Goal: Task Accomplishment & Management: Use online tool/utility

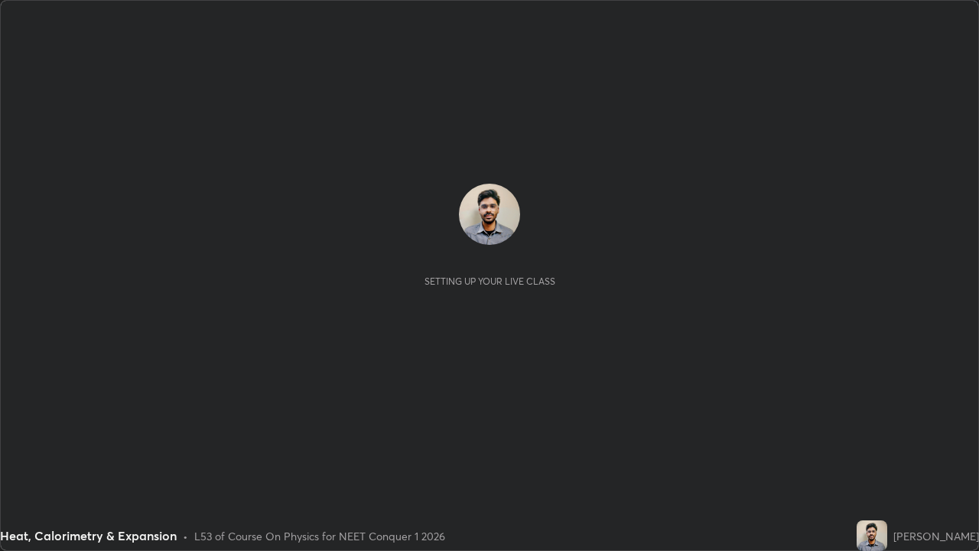
scroll to position [551, 979]
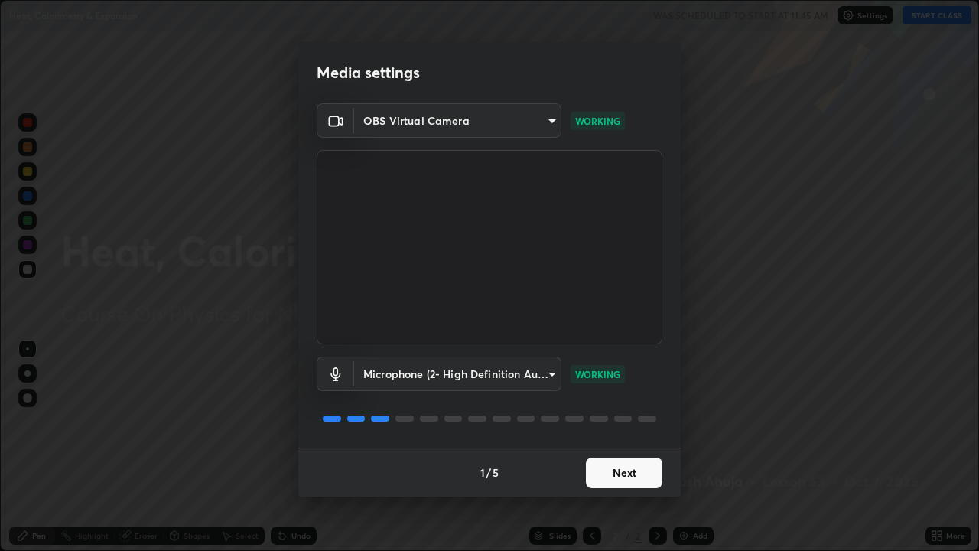
click at [396, 374] on body "Erase all Heat, Calorimetry & Expansion WAS SCHEDULED TO START AT 11:45 AM Sett…" at bounding box center [489, 275] width 979 height 551
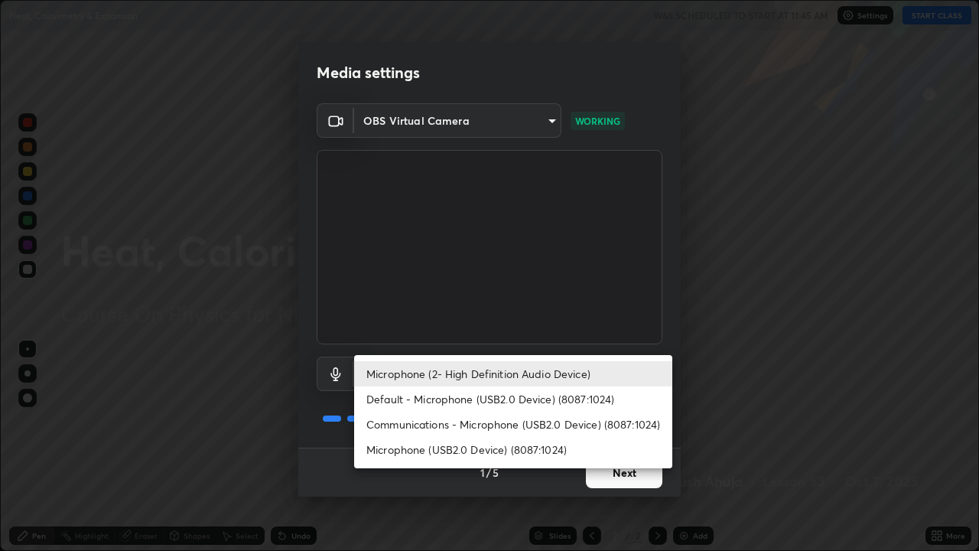
click at [431, 443] on li "Microphone (USB2.0 Device) (8087:1024)" at bounding box center [513, 449] width 318 height 25
type input "7c4e90d1280bf6886a9264827c696c242950348e883a99af4851e3e22cf402b1"
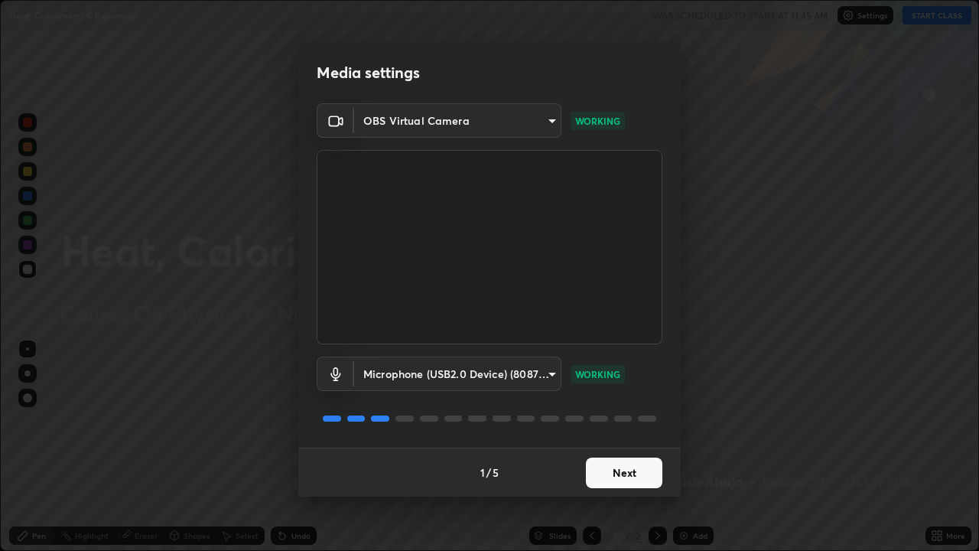
click at [606, 467] on div "1 / 5 Next" at bounding box center [489, 472] width 383 height 49
click at [590, 464] on div "1 / 5 Next" at bounding box center [489, 472] width 383 height 49
click at [602, 466] on div "1 / 5 Next" at bounding box center [489, 472] width 383 height 49
click at [609, 473] on div "1 / 5 Next" at bounding box center [489, 472] width 383 height 49
click at [613, 474] on div "1 / 5 Next" at bounding box center [489, 472] width 383 height 49
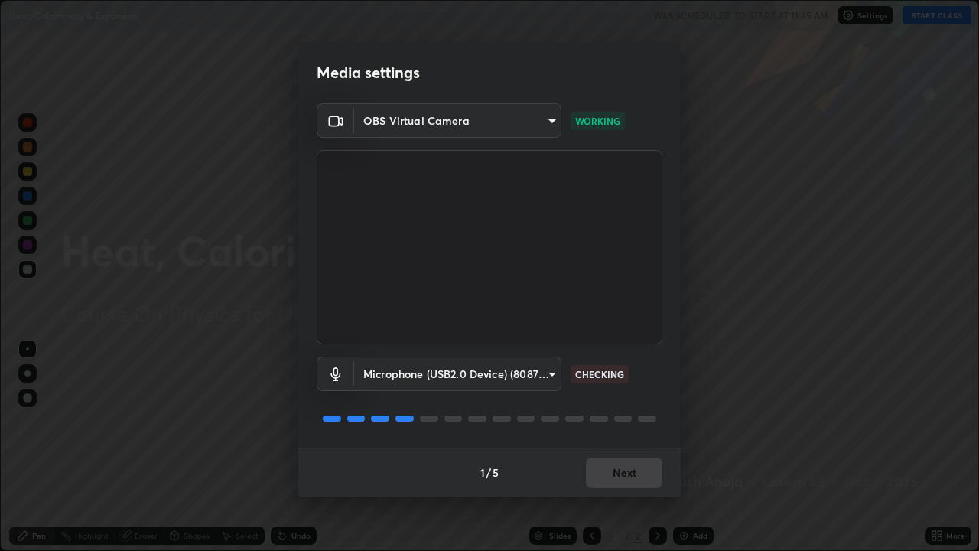
click at [611, 477] on div "1 / 5 Next" at bounding box center [489, 472] width 383 height 49
click at [618, 474] on button "Next" at bounding box center [624, 473] width 77 height 31
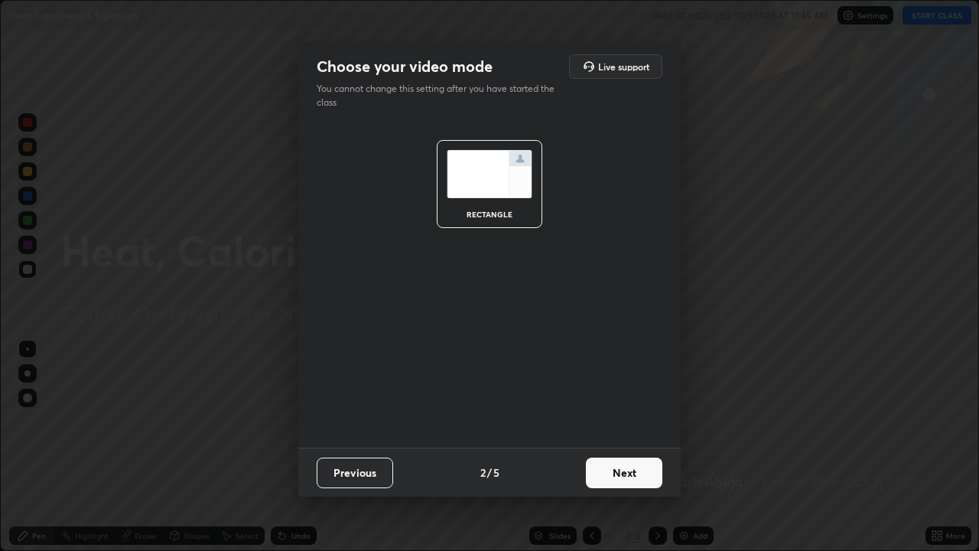
click at [611, 467] on button "Next" at bounding box center [624, 473] width 77 height 31
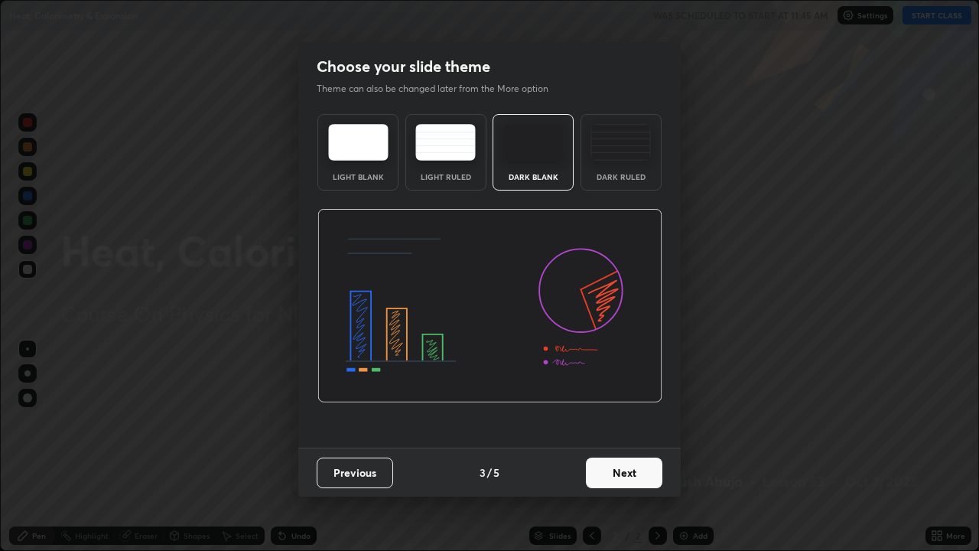
click at [612, 173] on div "Dark Ruled" at bounding box center [621, 177] width 61 height 8
click at [613, 472] on button "Next" at bounding box center [624, 473] width 77 height 31
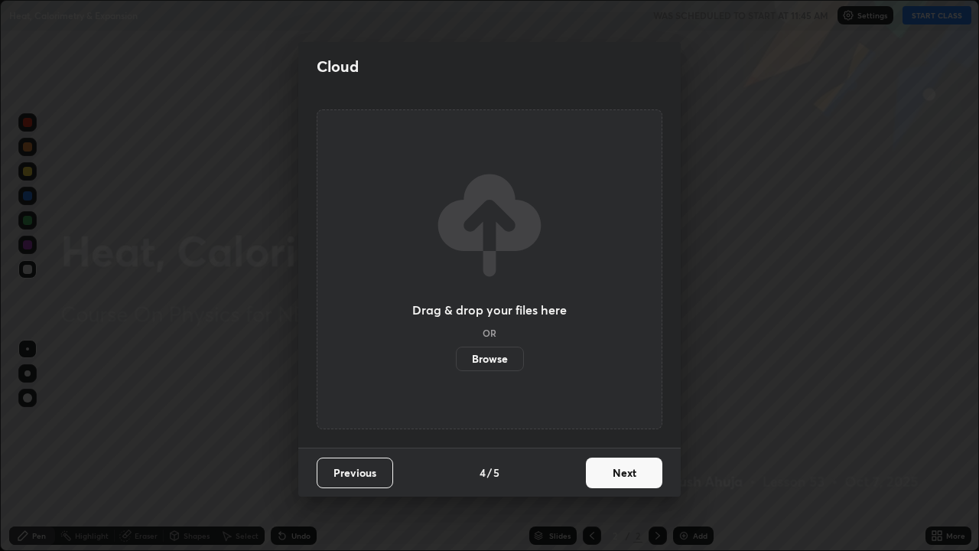
click at [612, 467] on button "Next" at bounding box center [624, 473] width 77 height 31
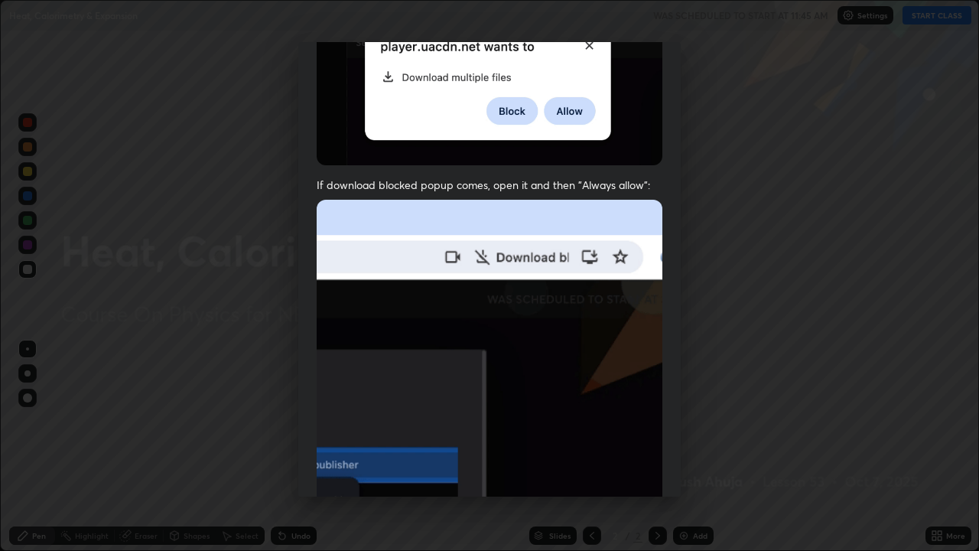
scroll to position [311, 0]
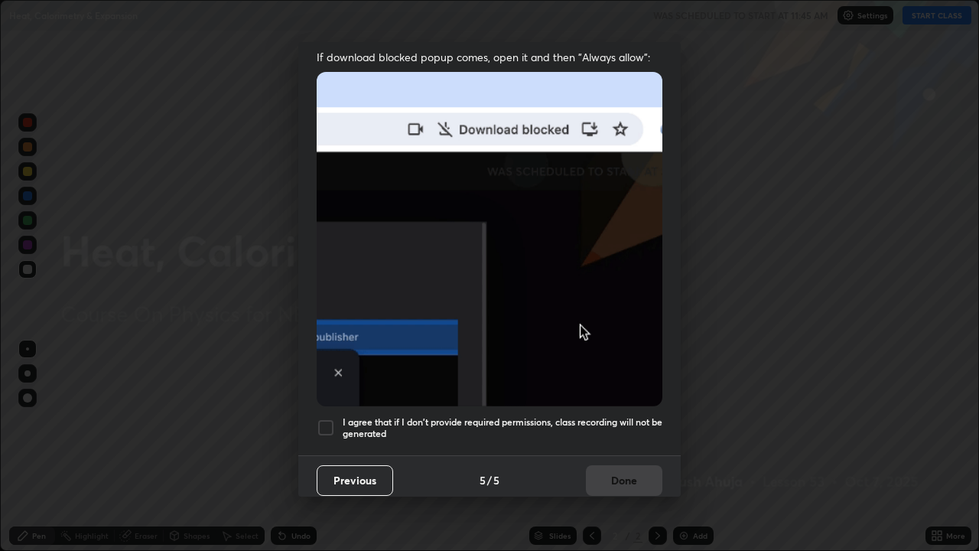
click at [479, 416] on h5 "I agree that if I don't provide required permissions, class recording will not …" at bounding box center [503, 428] width 320 height 24
click at [611, 467] on button "Done" at bounding box center [624, 480] width 77 height 31
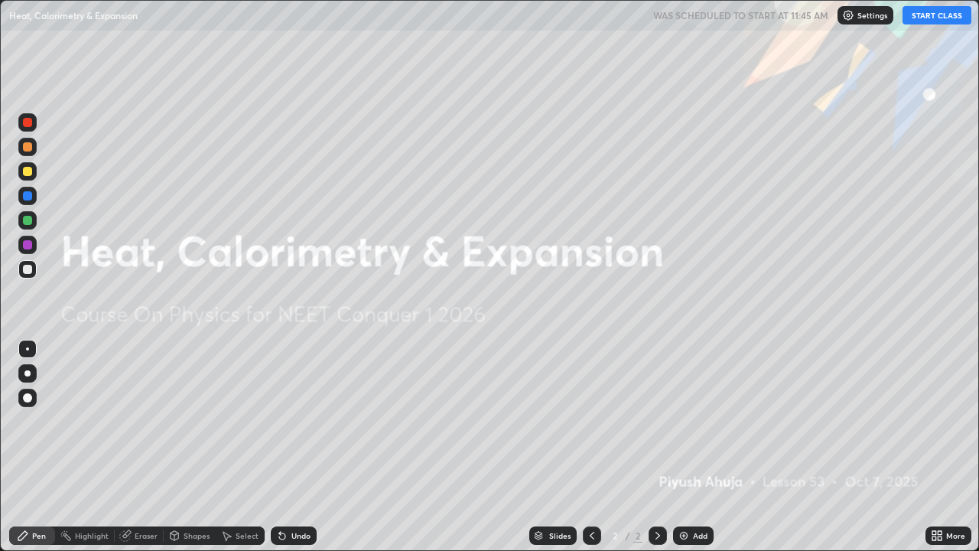
click at [685, 531] on img at bounding box center [684, 535] width 12 height 12
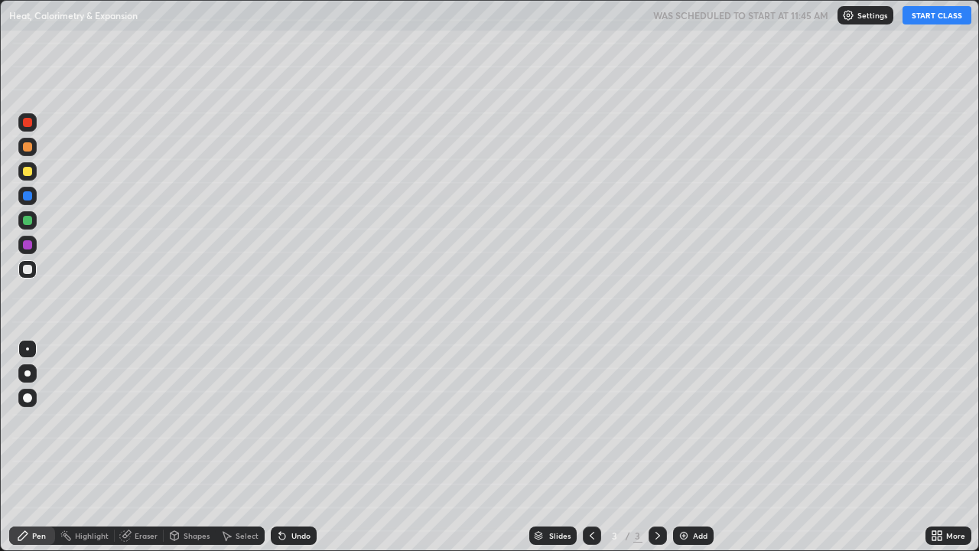
click at [910, 21] on button "START CLASS" at bounding box center [937, 15] width 69 height 18
click at [28, 373] on div at bounding box center [27, 373] width 6 height 6
click at [31, 268] on div at bounding box center [27, 269] width 9 height 9
click at [301, 536] on div "Undo" at bounding box center [300, 536] width 19 height 8
click at [298, 542] on div "Undo" at bounding box center [294, 535] width 46 height 18
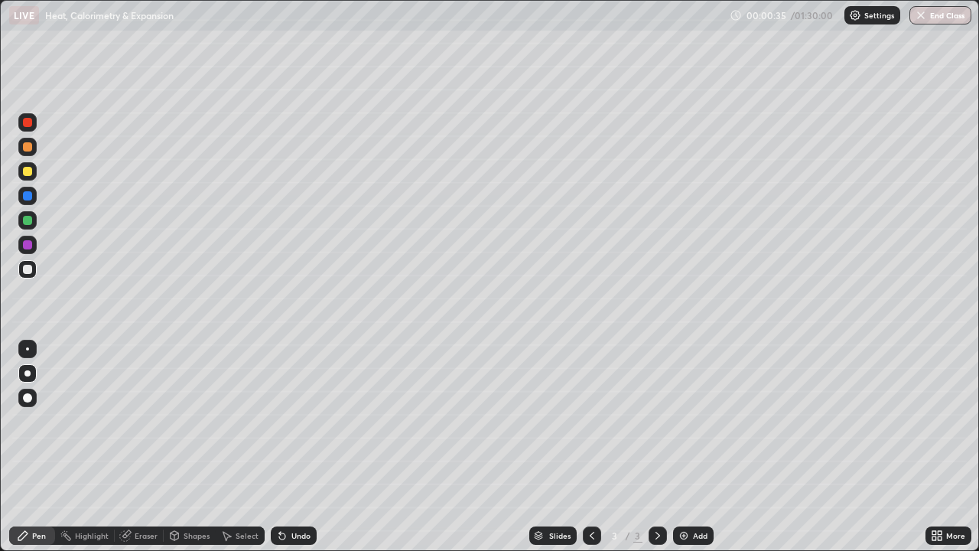
click at [295, 543] on div "Undo" at bounding box center [294, 535] width 46 height 18
click at [295, 533] on div "Undo" at bounding box center [300, 536] width 19 height 8
click at [295, 538] on div "Undo" at bounding box center [300, 536] width 19 height 8
click at [297, 542] on div "Undo" at bounding box center [294, 535] width 46 height 18
click at [682, 538] on img at bounding box center [684, 535] width 12 height 12
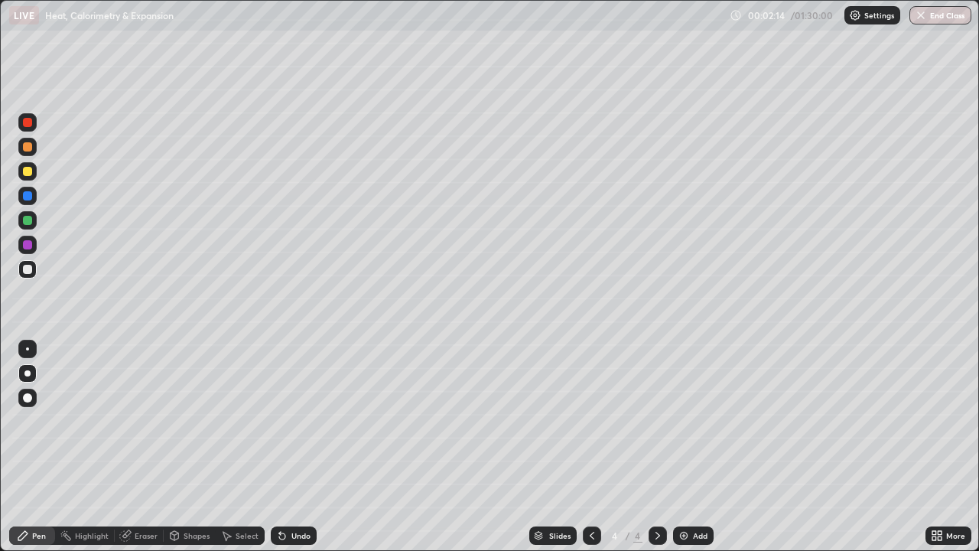
click at [589, 531] on icon at bounding box center [592, 535] width 12 height 12
click at [140, 533] on div "Eraser" at bounding box center [146, 536] width 23 height 8
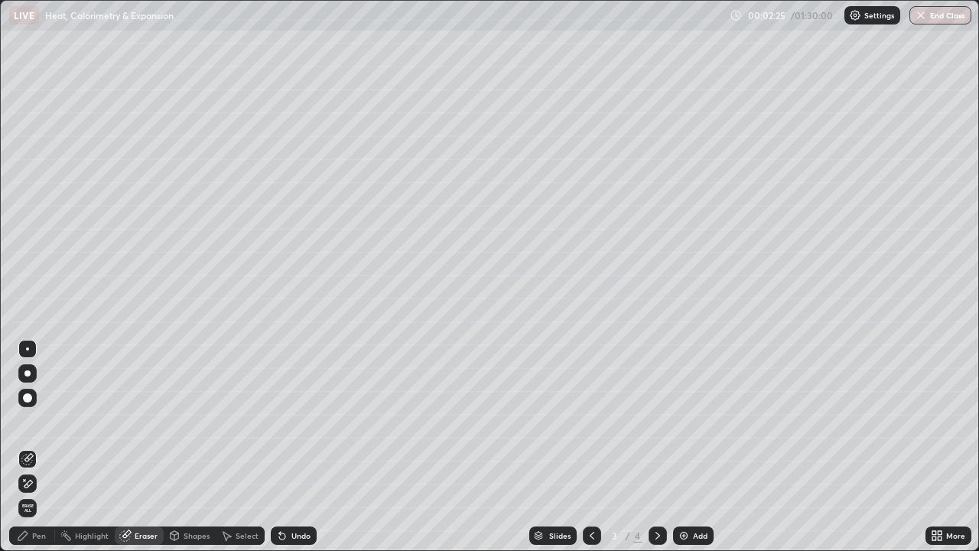
click at [33, 474] on div at bounding box center [27, 483] width 18 height 24
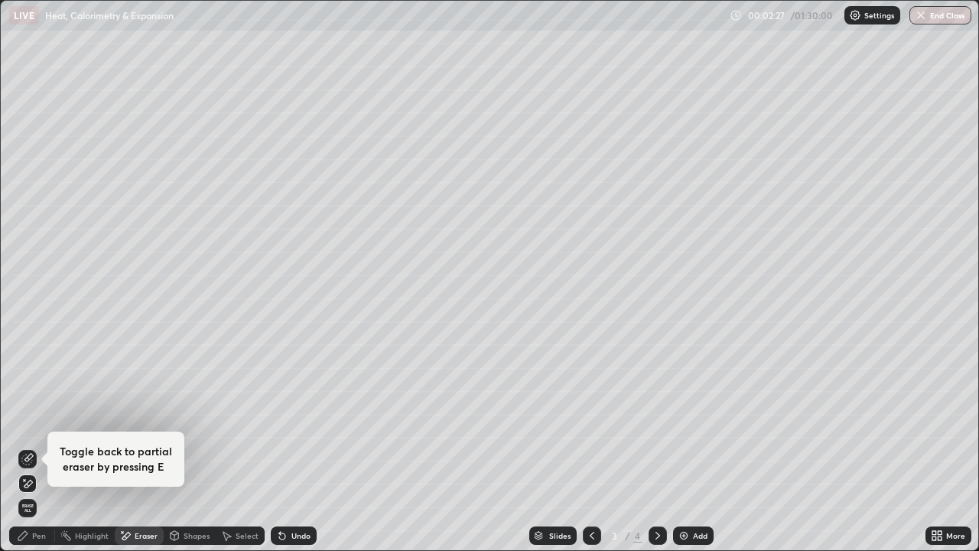
click at [41, 534] on div "Pen" at bounding box center [39, 536] width 14 height 8
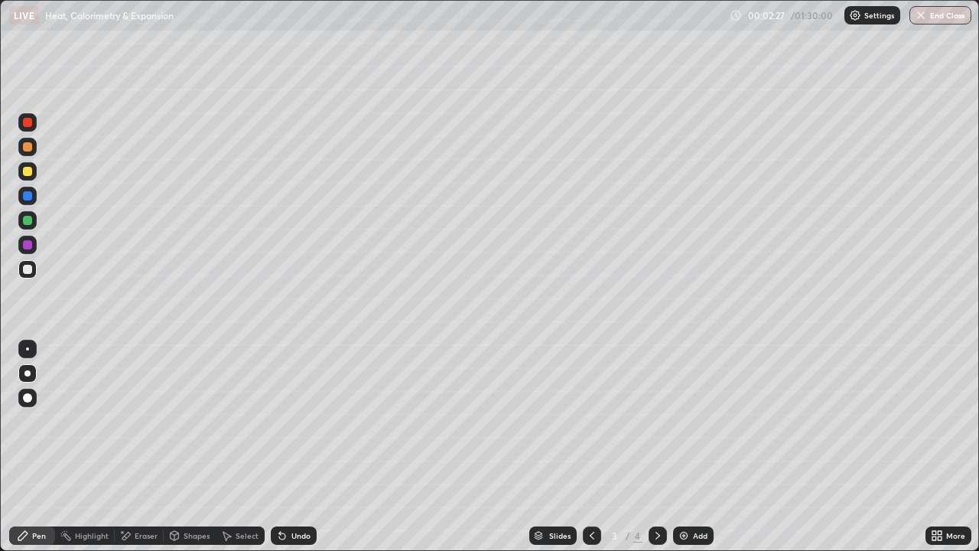
click at [28, 242] on div at bounding box center [27, 244] width 9 height 9
click at [189, 533] on div "Shapes" at bounding box center [197, 536] width 26 height 8
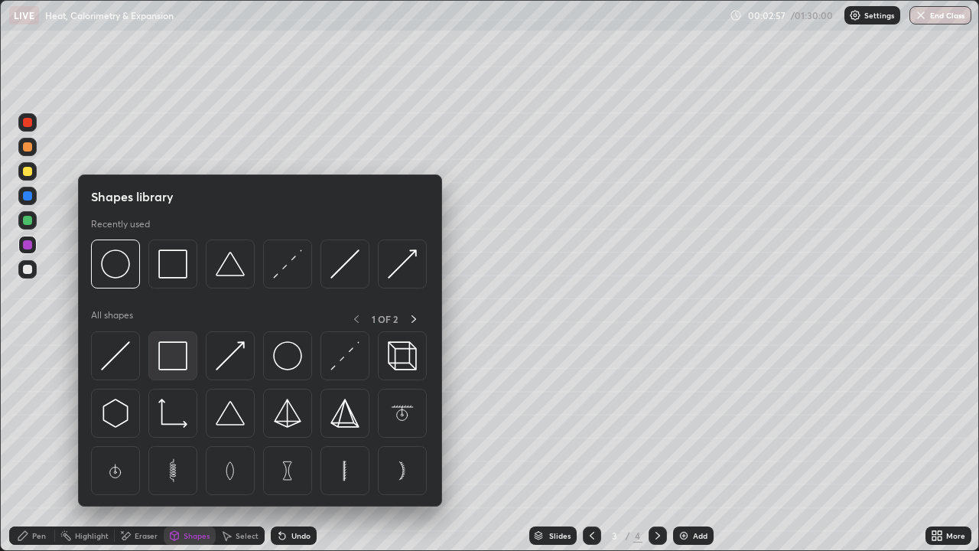
click at [179, 358] on img at bounding box center [172, 355] width 29 height 29
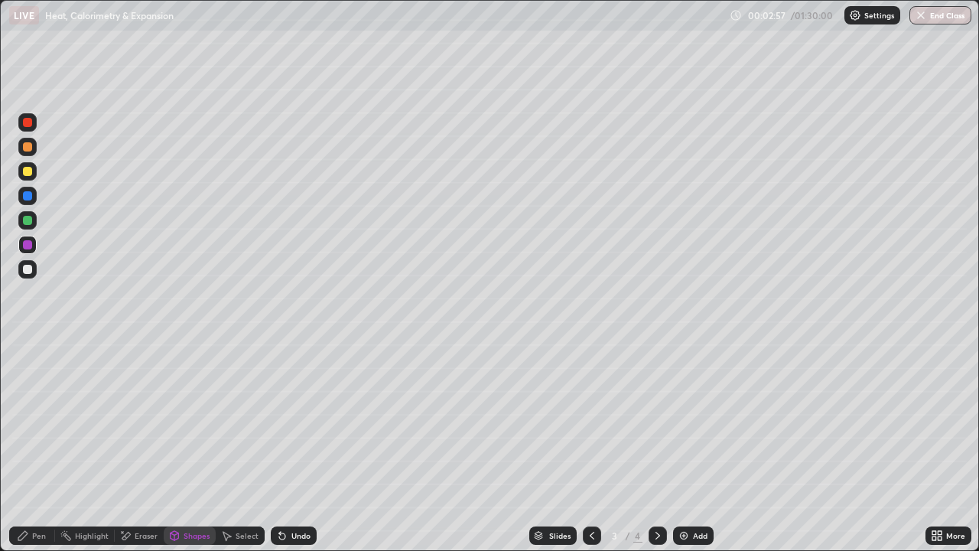
click at [31, 217] on div at bounding box center [27, 220] width 9 height 9
click at [38, 536] on div "Pen" at bounding box center [39, 536] width 14 height 8
click at [685, 534] on img at bounding box center [684, 535] width 12 height 12
click at [147, 535] on div "Eraser" at bounding box center [146, 536] width 23 height 8
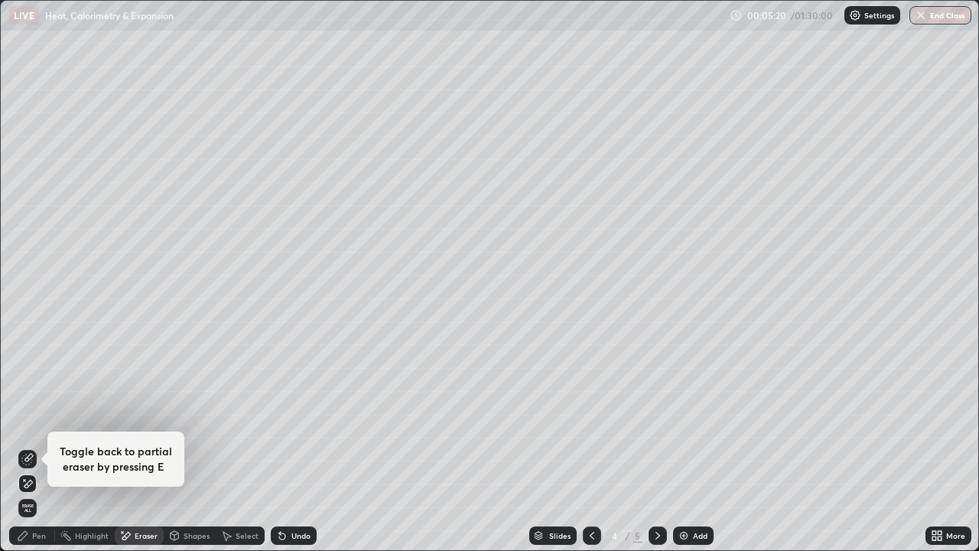
click at [47, 536] on div "Pen" at bounding box center [32, 535] width 46 height 18
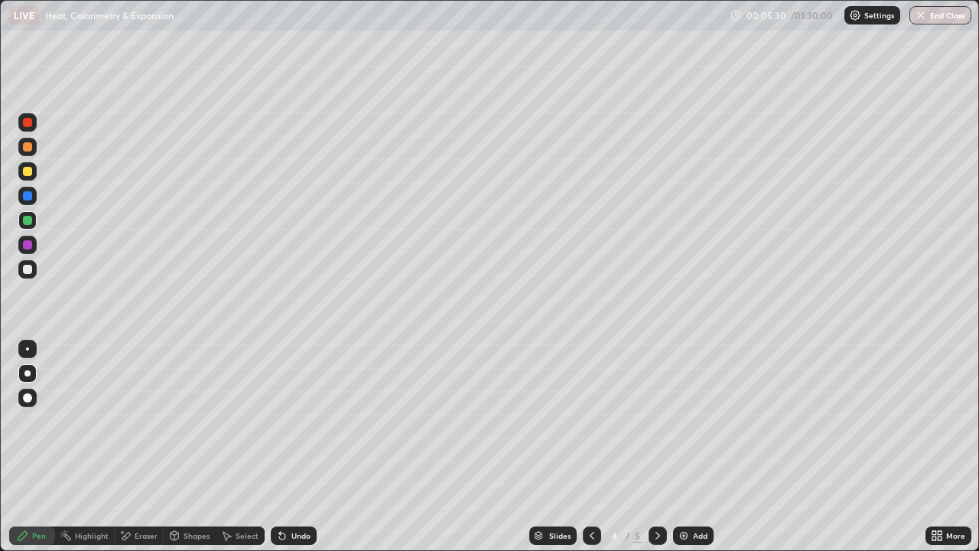
click at [296, 536] on div "Undo" at bounding box center [300, 536] width 19 height 8
click at [295, 538] on div "Undo" at bounding box center [300, 536] width 19 height 8
click at [296, 536] on div "Undo" at bounding box center [300, 536] width 19 height 8
click at [298, 535] on div "Undo" at bounding box center [300, 536] width 19 height 8
click at [297, 534] on div "Undo" at bounding box center [300, 536] width 19 height 8
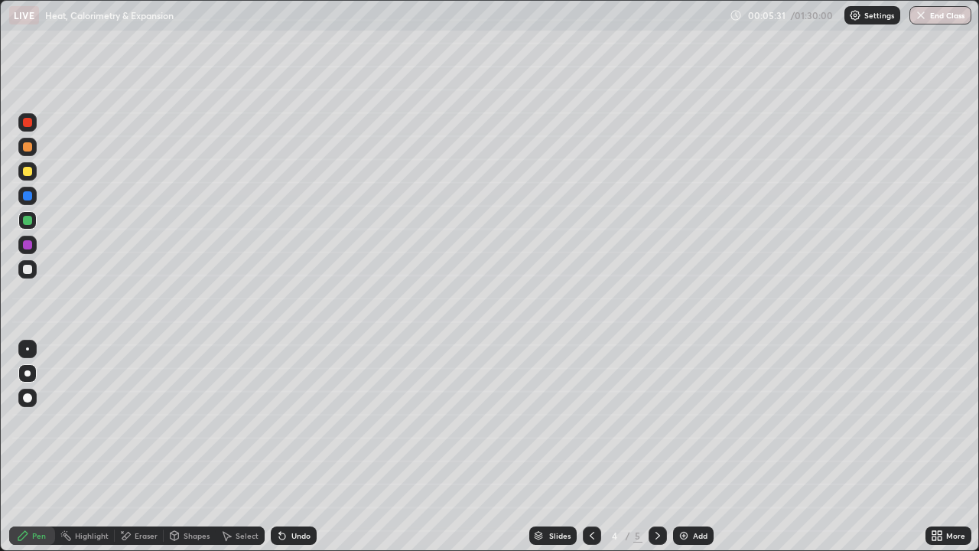
click at [297, 535] on div "Undo" at bounding box center [300, 536] width 19 height 8
click at [299, 534] on div "Undo" at bounding box center [300, 536] width 19 height 8
click at [299, 536] on div "Undo" at bounding box center [300, 536] width 19 height 8
click at [300, 537] on div "Undo" at bounding box center [300, 536] width 19 height 8
click at [298, 534] on div "Undo" at bounding box center [300, 536] width 19 height 8
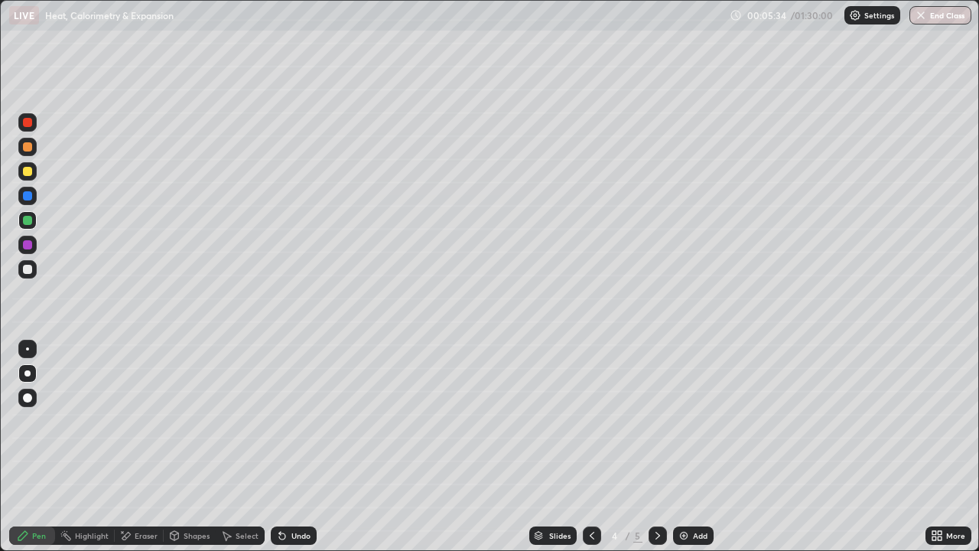
click at [300, 536] on div "Undo" at bounding box center [300, 536] width 19 height 8
click at [682, 533] on img at bounding box center [684, 535] width 12 height 12
click at [291, 536] on div "Undo" at bounding box center [300, 536] width 19 height 8
click at [685, 536] on img at bounding box center [684, 535] width 12 height 12
click at [138, 543] on div "Eraser" at bounding box center [139, 535] width 49 height 18
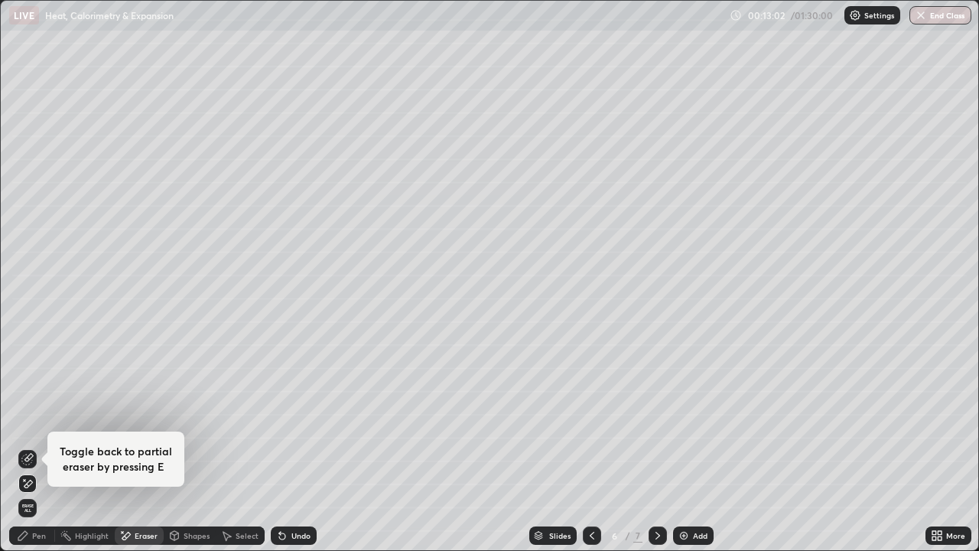
click at [47, 540] on div "Pen" at bounding box center [32, 535] width 46 height 18
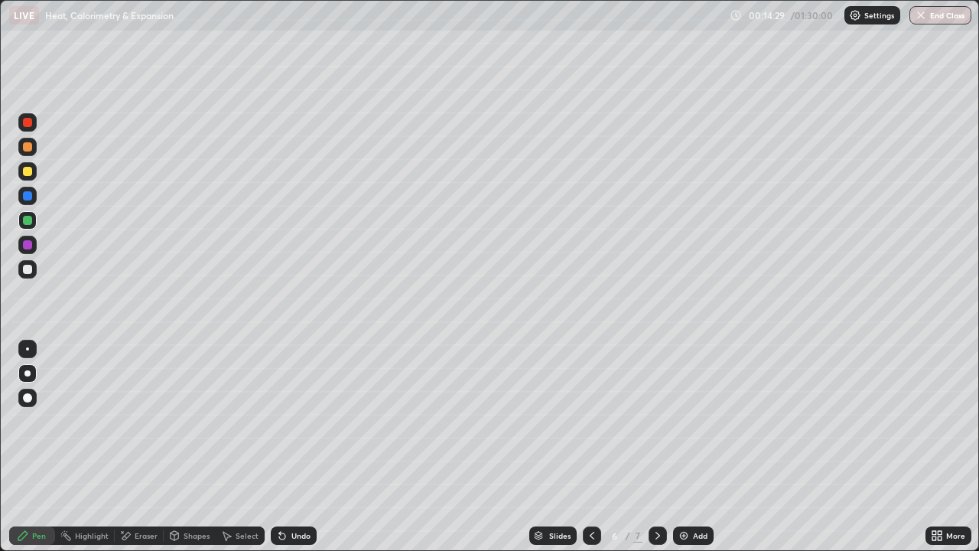
click at [591, 536] on icon at bounding box center [592, 535] width 12 height 12
click at [656, 532] on icon at bounding box center [658, 536] width 5 height 8
click at [589, 532] on icon at bounding box center [592, 535] width 12 height 12
click at [691, 531] on div "Add" at bounding box center [693, 535] width 41 height 18
click at [197, 536] on div "Shapes" at bounding box center [197, 536] width 26 height 8
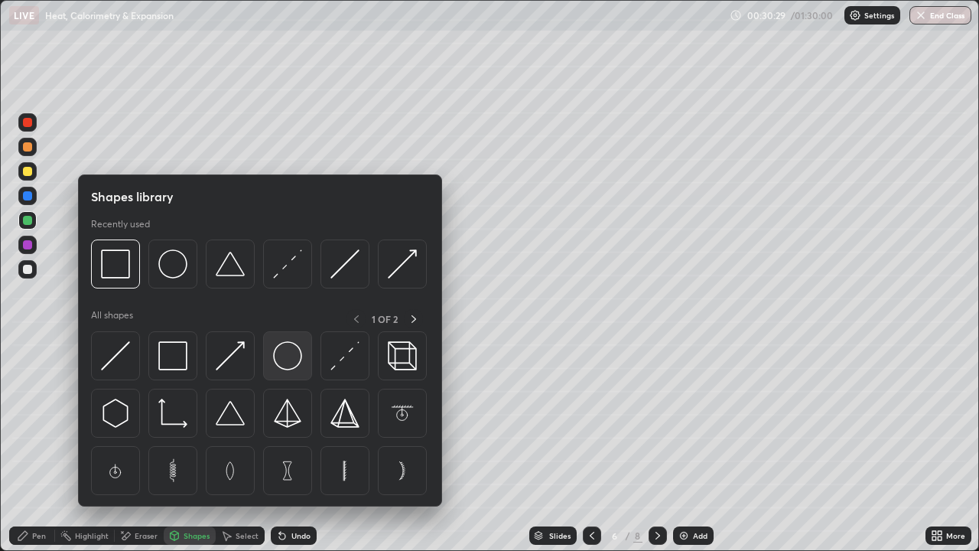
click at [282, 358] on img at bounding box center [287, 355] width 29 height 29
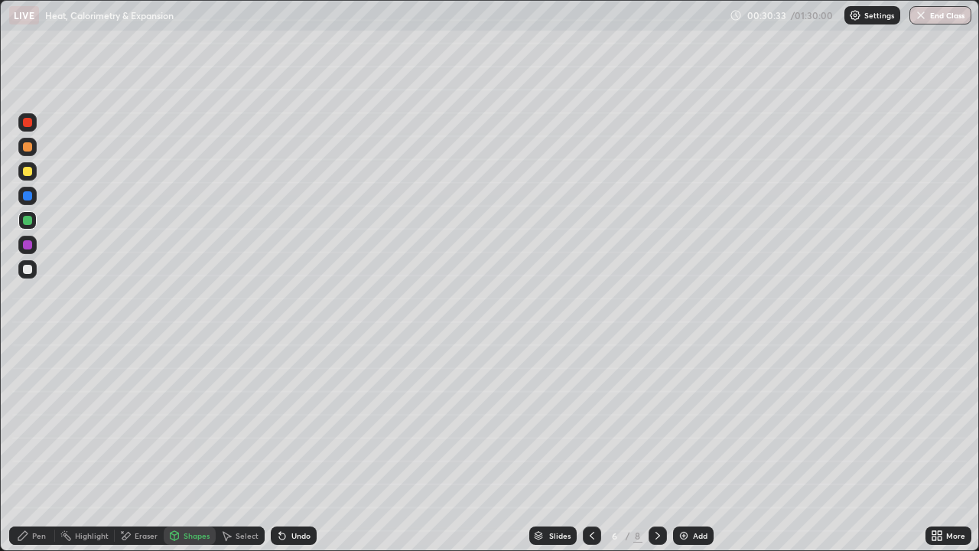
click at [145, 532] on div "Eraser" at bounding box center [146, 536] width 23 height 8
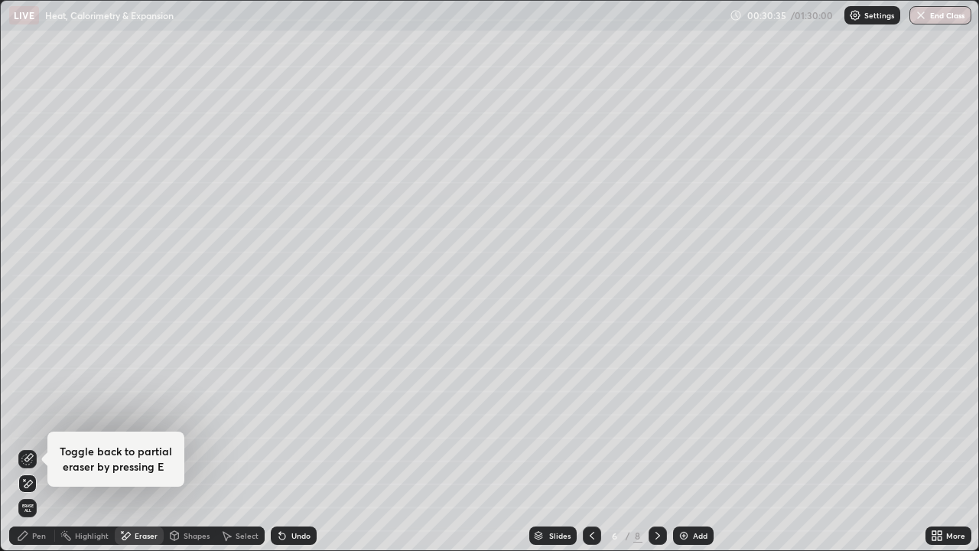
click at [289, 531] on div "Undo" at bounding box center [294, 535] width 46 height 18
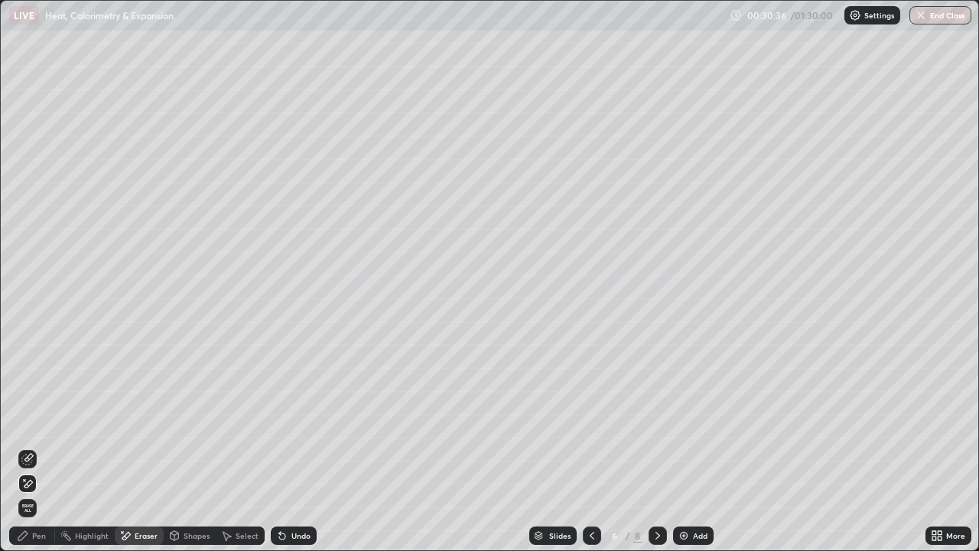
click at [28, 454] on icon at bounding box center [27, 459] width 12 height 12
click at [39, 534] on div "Pen" at bounding box center [39, 536] width 14 height 8
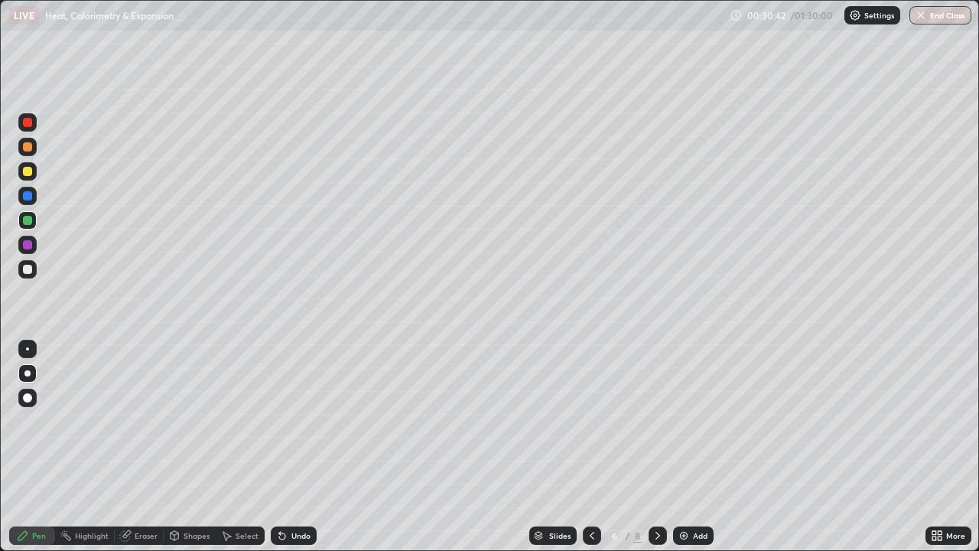
click at [29, 265] on div at bounding box center [27, 269] width 9 height 9
click at [685, 532] on img at bounding box center [684, 535] width 12 height 12
click at [192, 539] on div "Shapes" at bounding box center [197, 536] width 26 height 8
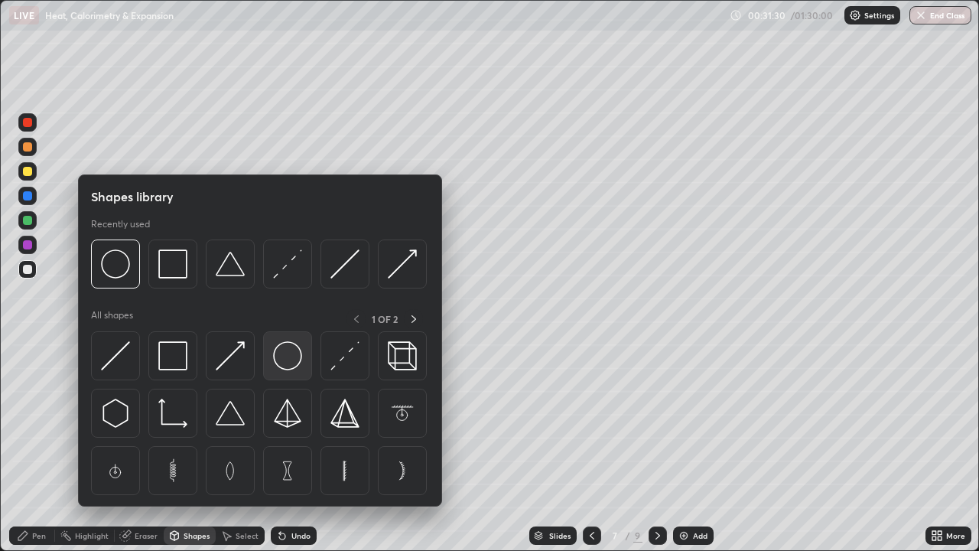
click at [282, 357] on img at bounding box center [287, 355] width 29 height 29
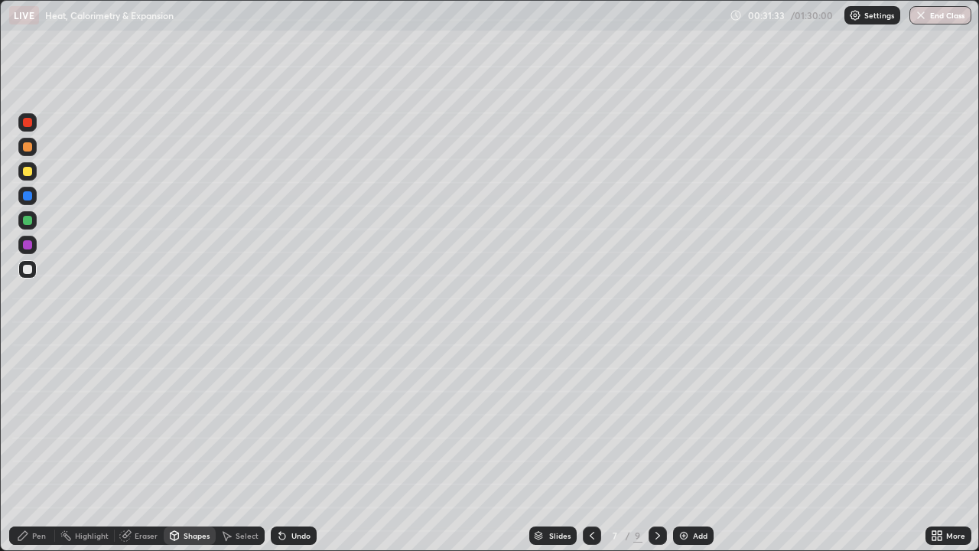
click at [37, 532] on div "Pen" at bounding box center [39, 536] width 14 height 8
click at [28, 268] on div at bounding box center [27, 269] width 9 height 9
click at [191, 536] on div "Shapes" at bounding box center [197, 536] width 26 height 8
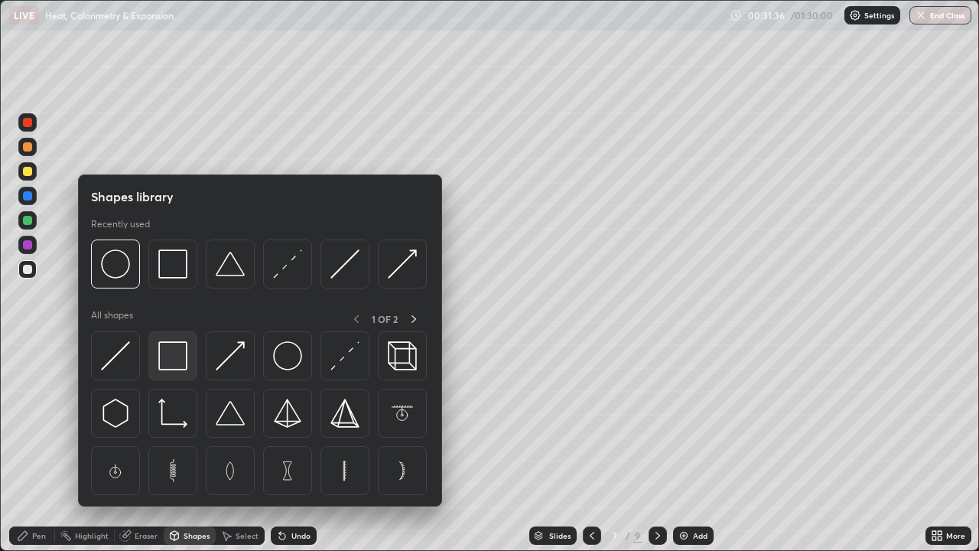
click at [173, 356] on img at bounding box center [172, 355] width 29 height 29
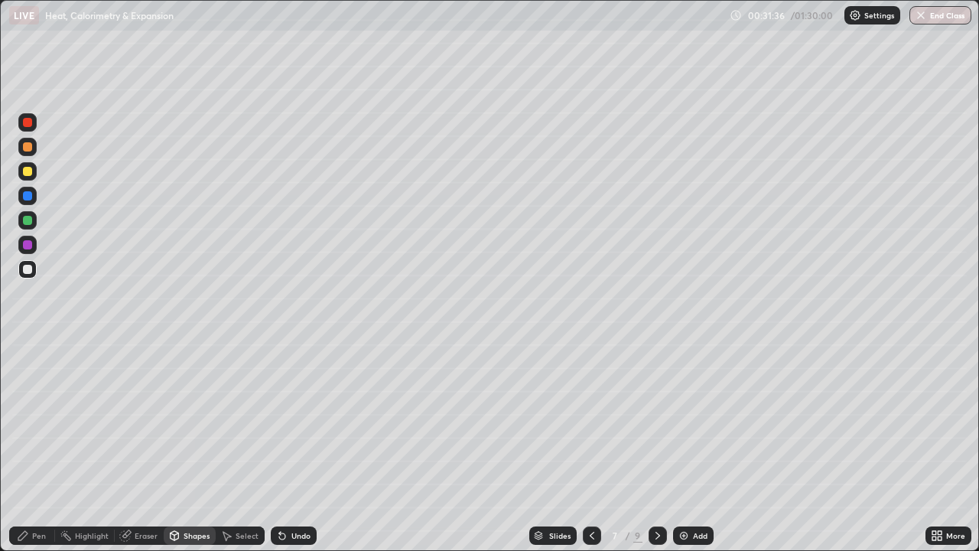
click at [31, 220] on div at bounding box center [27, 220] width 9 height 9
click at [36, 537] on div "Pen" at bounding box center [39, 536] width 14 height 8
click at [29, 194] on div at bounding box center [27, 195] width 9 height 9
click at [300, 533] on div "Undo" at bounding box center [300, 536] width 19 height 8
click at [301, 534] on div "Undo" at bounding box center [300, 536] width 19 height 8
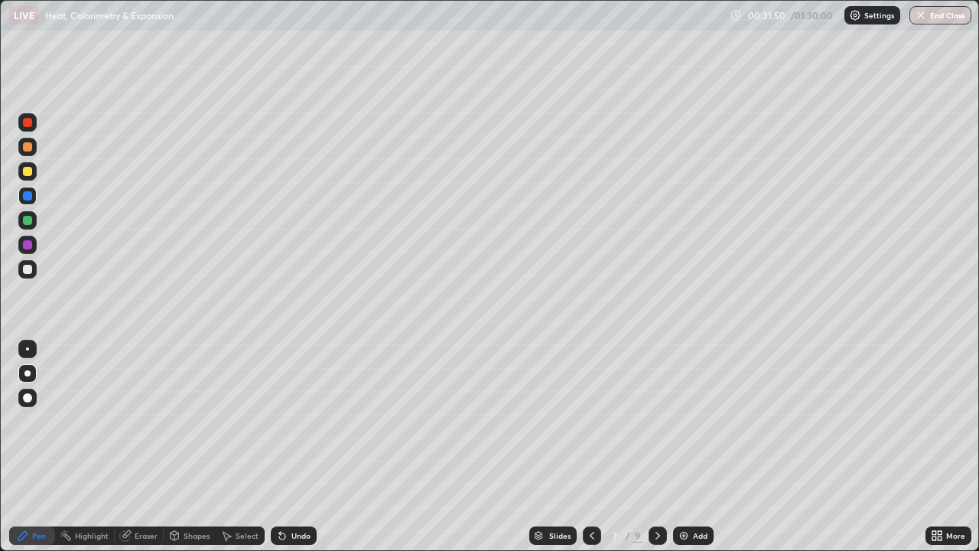
click at [204, 537] on div "Shapes" at bounding box center [197, 536] width 26 height 8
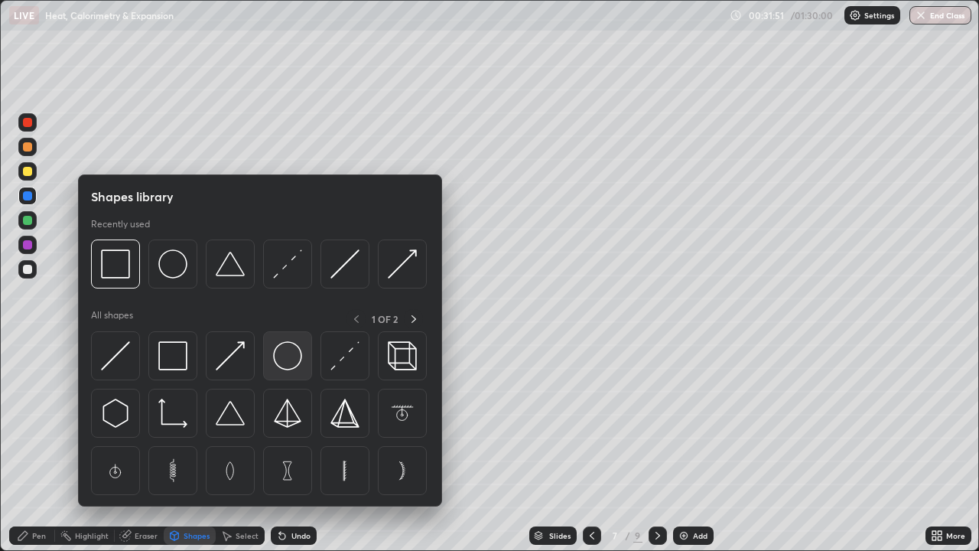
click at [286, 355] on img at bounding box center [287, 355] width 29 height 29
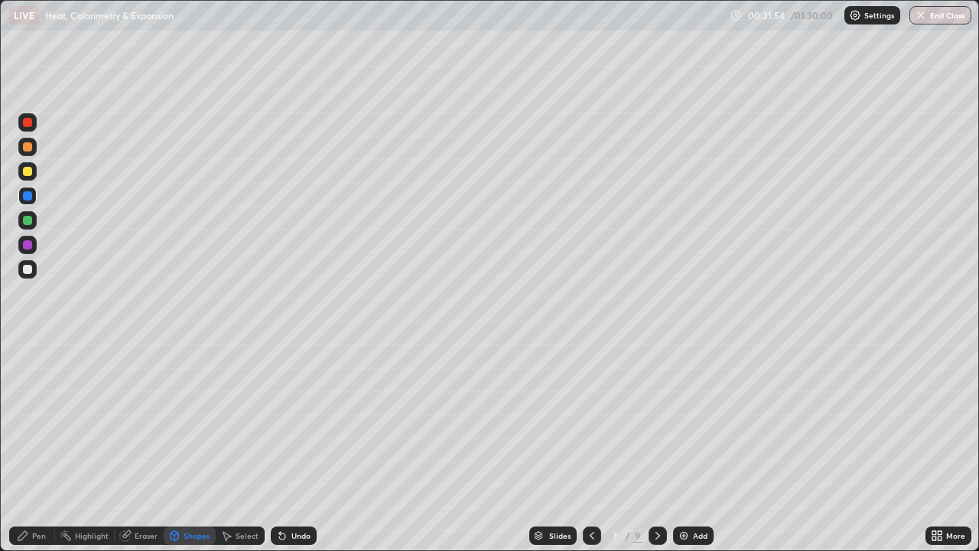
click at [291, 538] on div "Undo" at bounding box center [300, 536] width 19 height 8
click at [243, 536] on div "Select" at bounding box center [247, 536] width 23 height 8
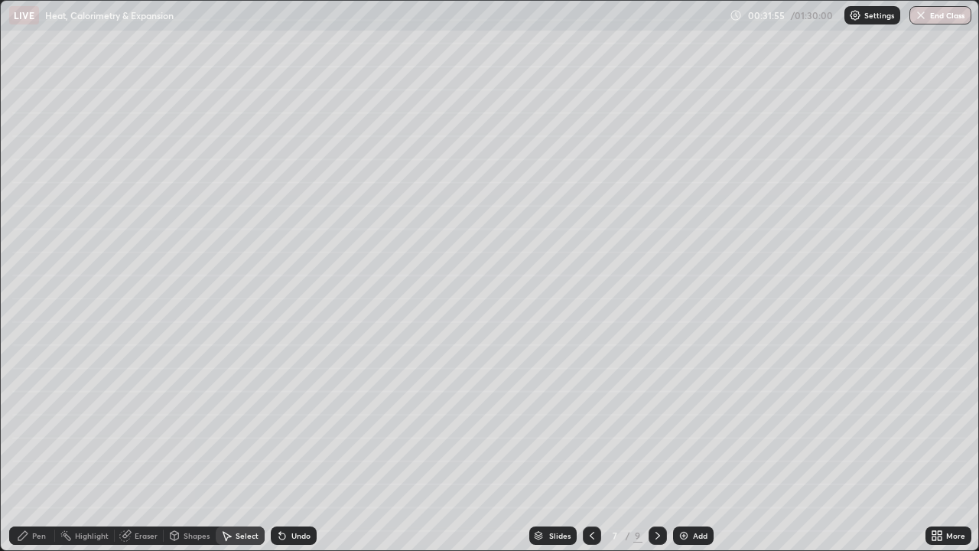
click at [456, 337] on div "0 ° Undo Copy Duplicate Duplicate to new slide Delete" at bounding box center [490, 275] width 978 height 549
click at [387, 392] on div "0 ° Undo Copy Duplicate Duplicate to new slide Delete" at bounding box center [490, 275] width 978 height 549
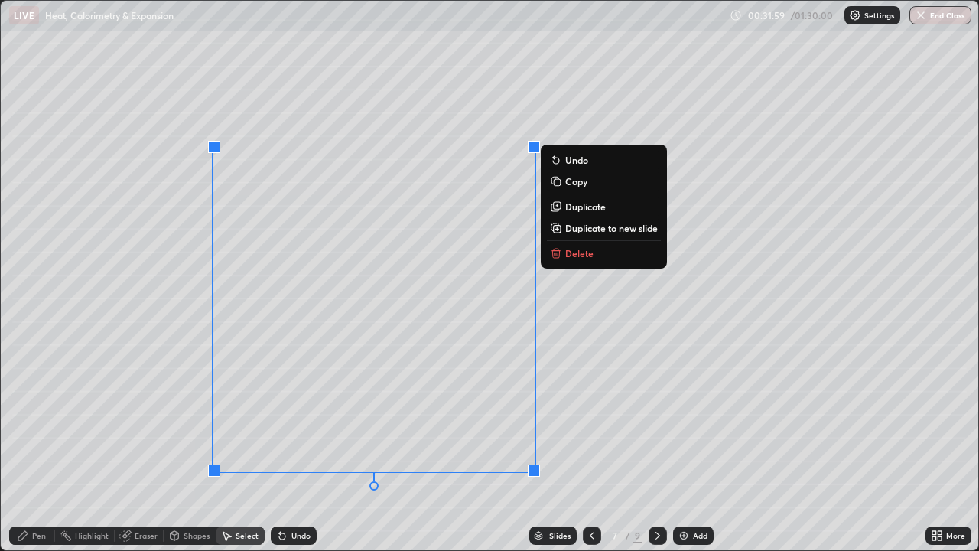
click at [157, 489] on div "0 ° Undo Copy Duplicate Duplicate to new slide Delete" at bounding box center [490, 275] width 978 height 549
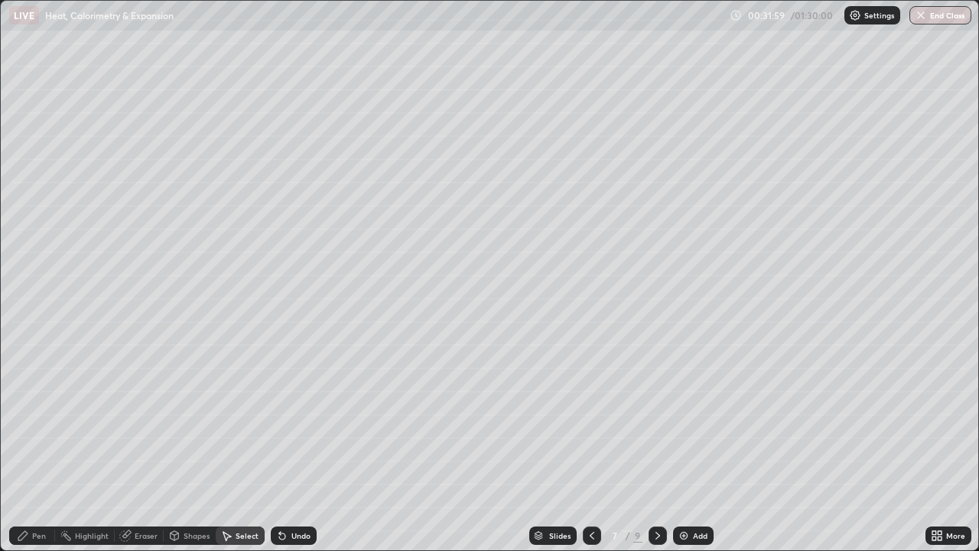
click at [47, 529] on div "Pen" at bounding box center [32, 535] width 46 height 18
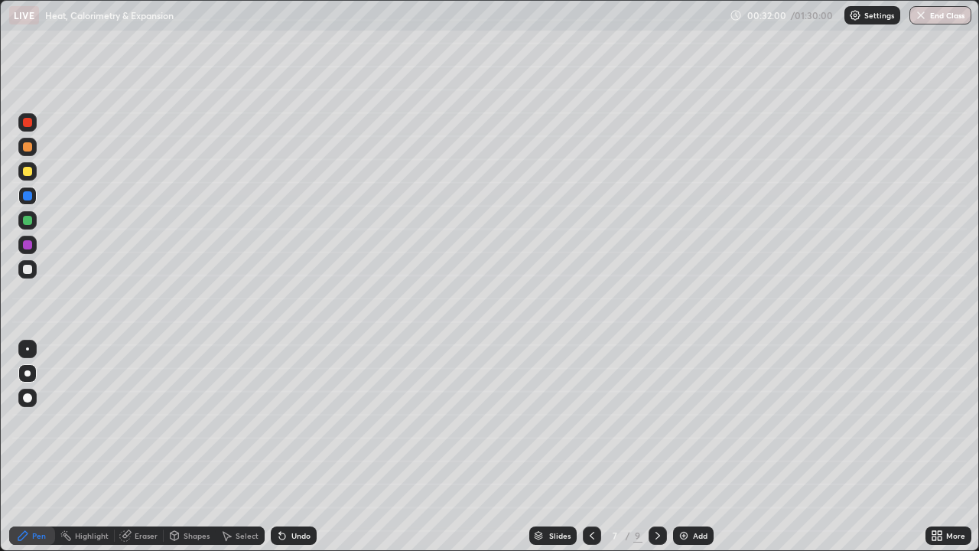
click at [31, 220] on div at bounding box center [27, 220] width 9 height 9
click at [28, 175] on div at bounding box center [27, 171] width 9 height 9
click at [301, 543] on div "Undo" at bounding box center [294, 535] width 46 height 18
click at [36, 269] on div at bounding box center [27, 269] width 18 height 18
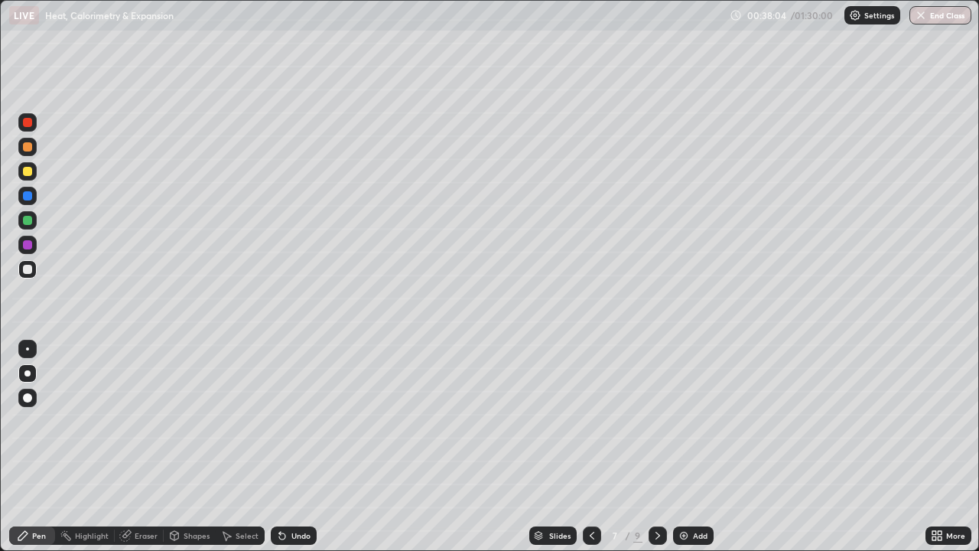
click at [31, 221] on div at bounding box center [27, 220] width 9 height 9
click at [682, 536] on img at bounding box center [684, 535] width 12 height 12
click at [591, 539] on icon at bounding box center [591, 535] width 12 height 12
click at [588, 532] on icon at bounding box center [591, 535] width 12 height 12
click at [145, 536] on div "Eraser" at bounding box center [146, 536] width 23 height 8
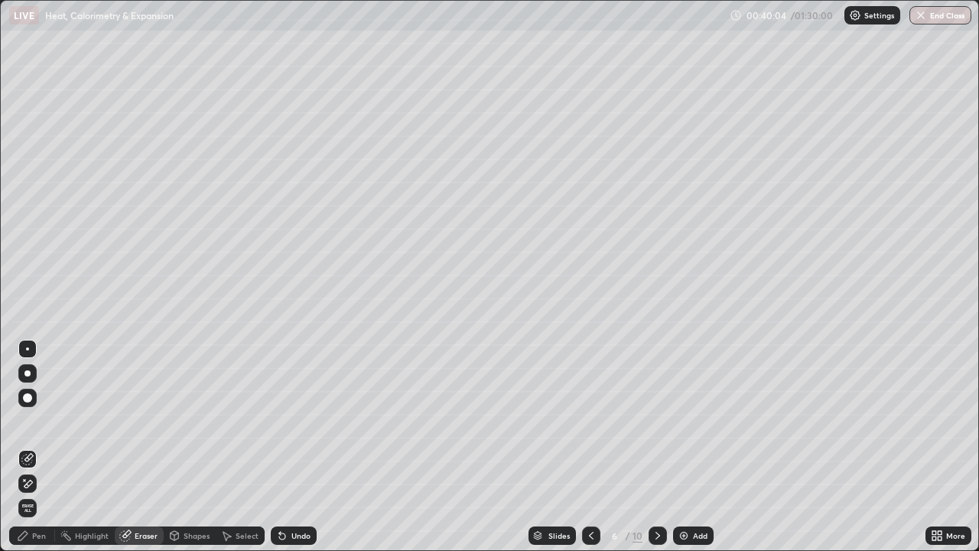
click at [38, 539] on div "Pen" at bounding box center [39, 536] width 14 height 8
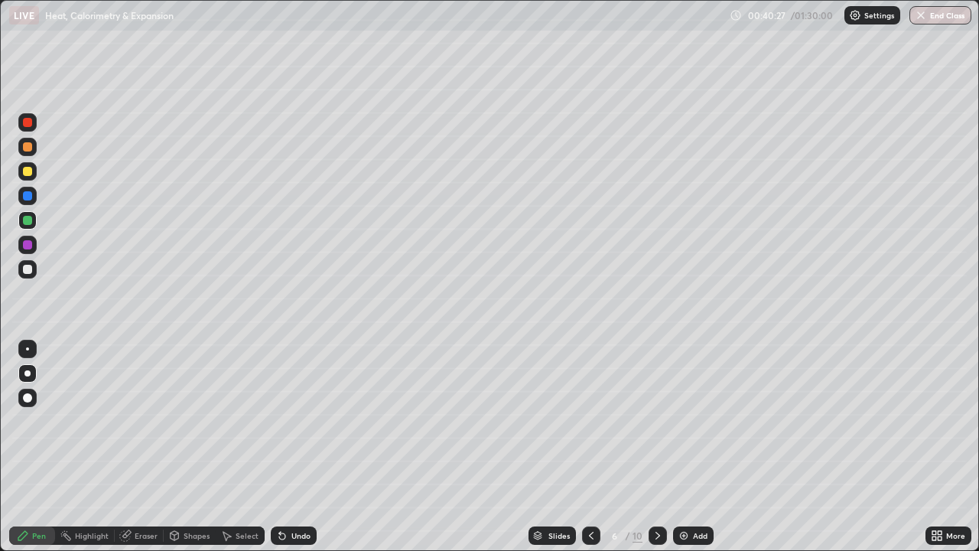
click at [656, 536] on icon at bounding box center [658, 535] width 12 height 12
click at [658, 536] on icon at bounding box center [658, 535] width 12 height 12
click at [591, 536] on icon at bounding box center [591, 535] width 12 height 12
click at [684, 534] on img at bounding box center [684, 535] width 12 height 12
click at [186, 535] on div "Shapes" at bounding box center [197, 536] width 26 height 8
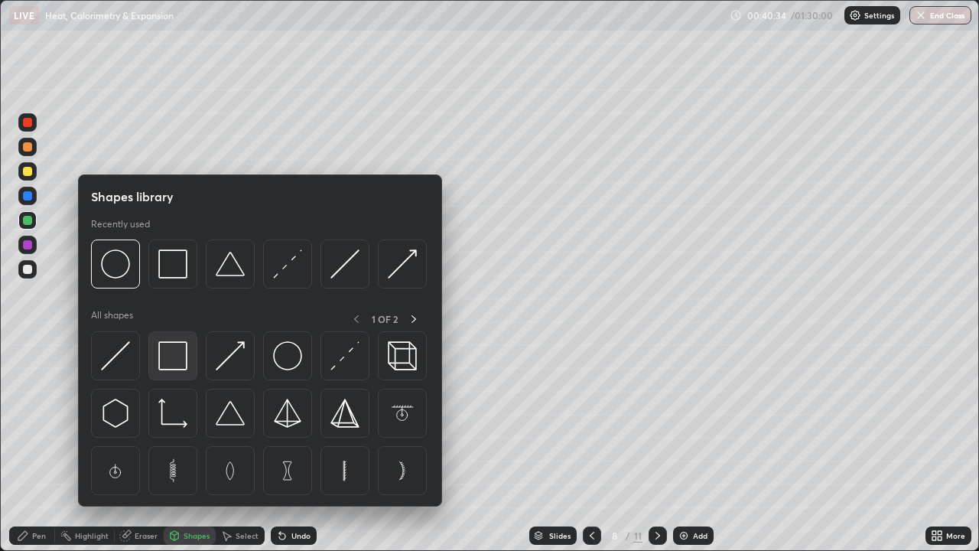
click at [174, 353] on img at bounding box center [172, 355] width 29 height 29
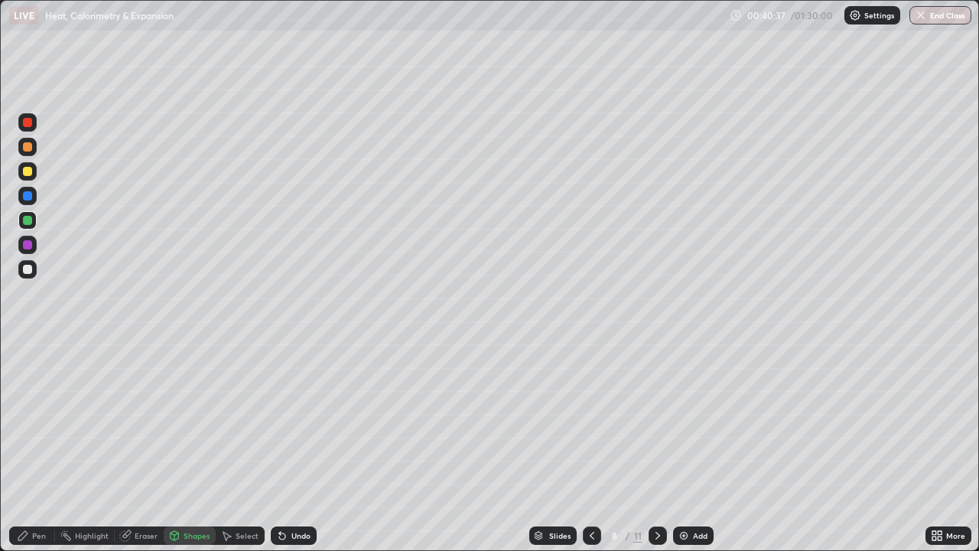
click at [29, 244] on div at bounding box center [27, 244] width 9 height 9
click at [27, 272] on div at bounding box center [27, 269] width 9 height 9
click at [246, 532] on div "Select" at bounding box center [247, 536] width 23 height 8
click at [0, 0] on p "Undo" at bounding box center [0, 0] width 0 height 0
click at [301, 536] on div "Undo" at bounding box center [300, 536] width 19 height 8
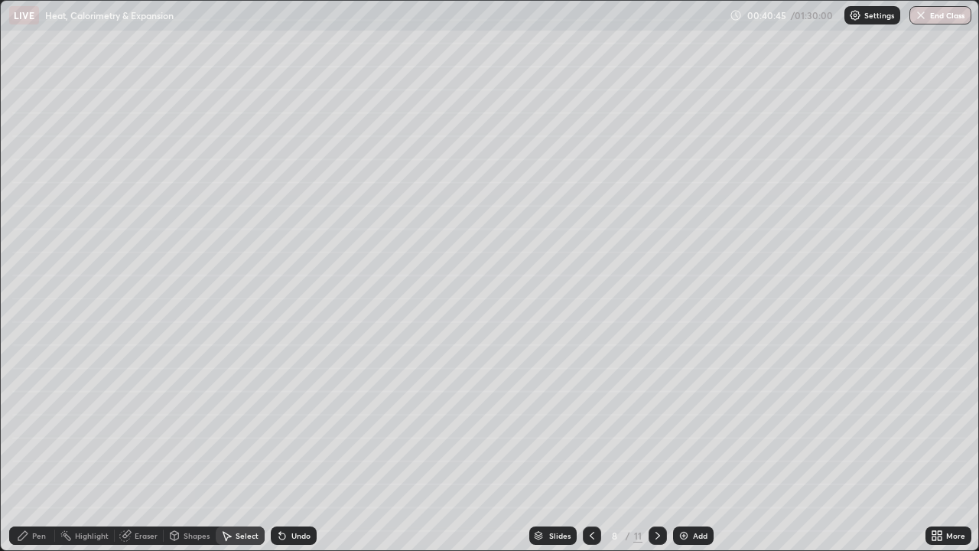
click at [292, 536] on div "Undo" at bounding box center [300, 536] width 19 height 8
click at [190, 534] on div "Shapes" at bounding box center [197, 536] width 26 height 8
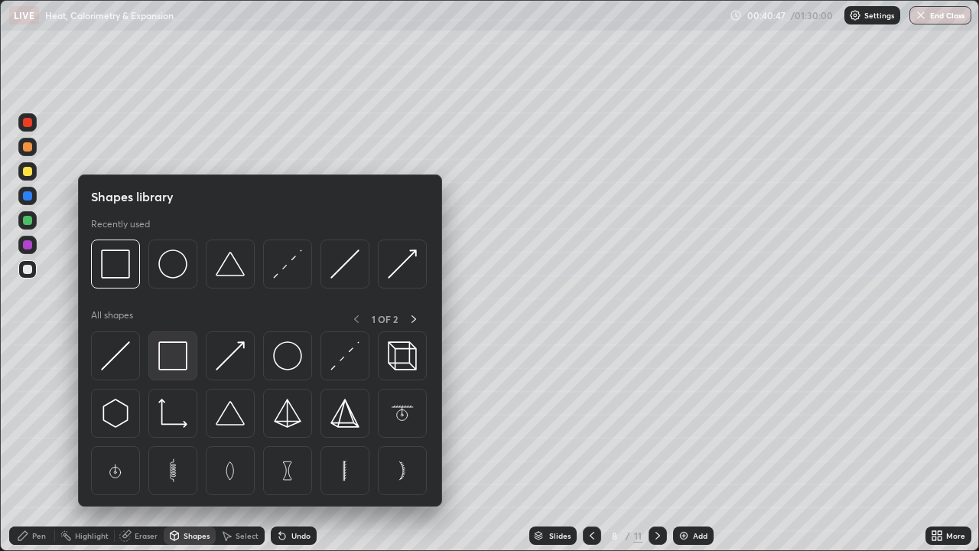
click at [177, 356] on img at bounding box center [172, 355] width 29 height 29
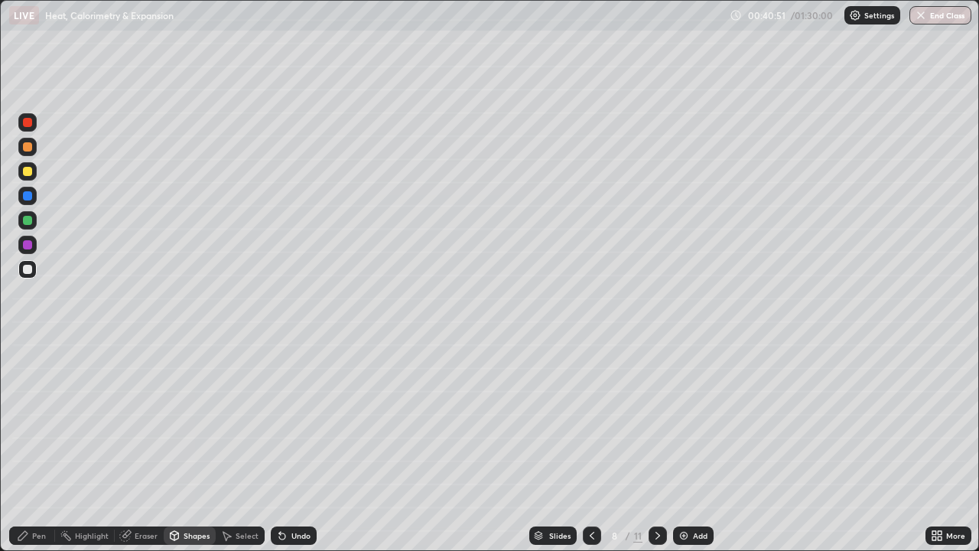
click at [26, 171] on div at bounding box center [27, 171] width 9 height 9
click at [246, 535] on div "Select" at bounding box center [247, 536] width 23 height 8
click at [246, 223] on div "0 ° Undo Copy Duplicate Duplicate to new slide Delete" at bounding box center [490, 275] width 978 height 549
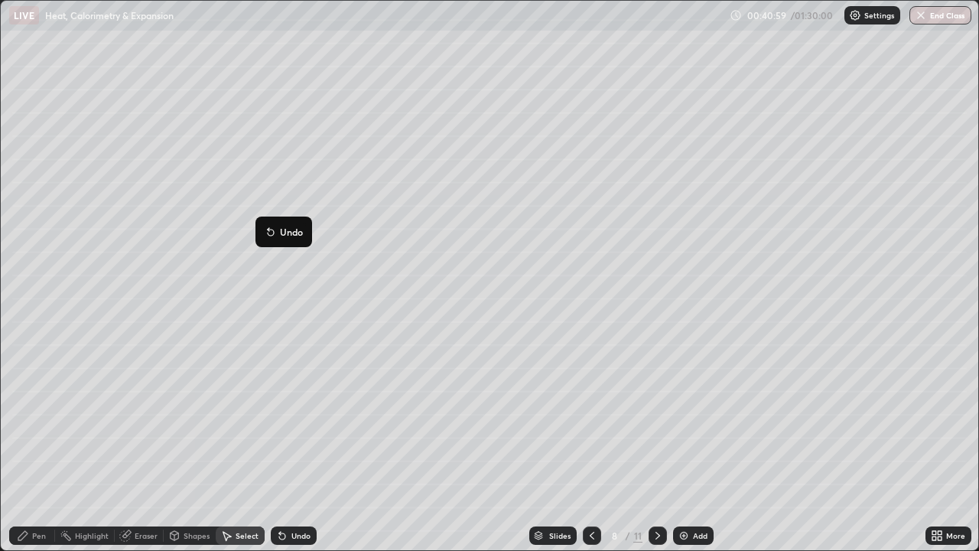
click at [422, 267] on div "0 ° Undo Copy Duplicate Duplicate to new slide Delete" at bounding box center [490, 275] width 978 height 549
click at [41, 538] on div "Pen" at bounding box center [39, 536] width 14 height 8
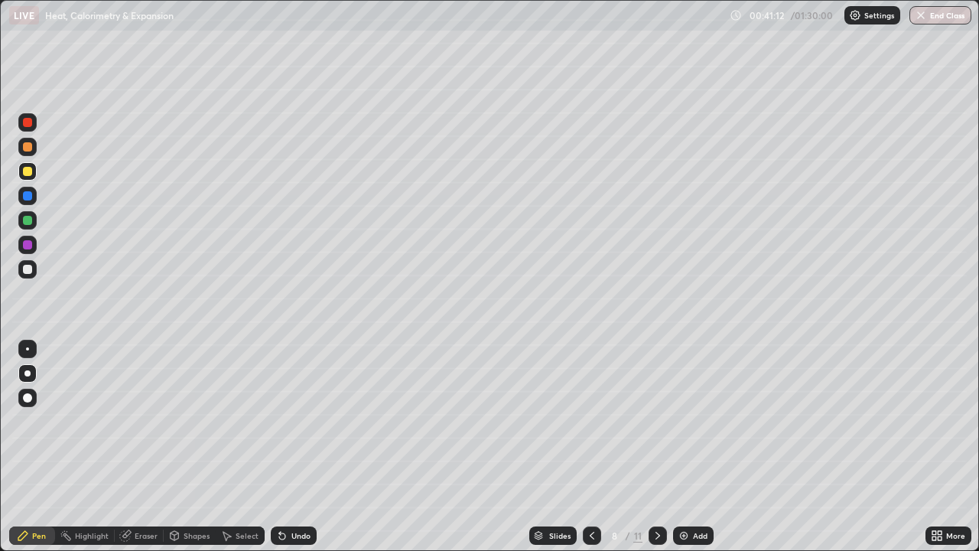
click at [28, 220] on div at bounding box center [27, 220] width 9 height 9
click at [28, 197] on div at bounding box center [27, 195] width 9 height 9
click at [31, 221] on div at bounding box center [27, 220] width 9 height 9
click at [32, 262] on div at bounding box center [27, 269] width 18 height 18
click at [588, 530] on icon at bounding box center [592, 535] width 12 height 12
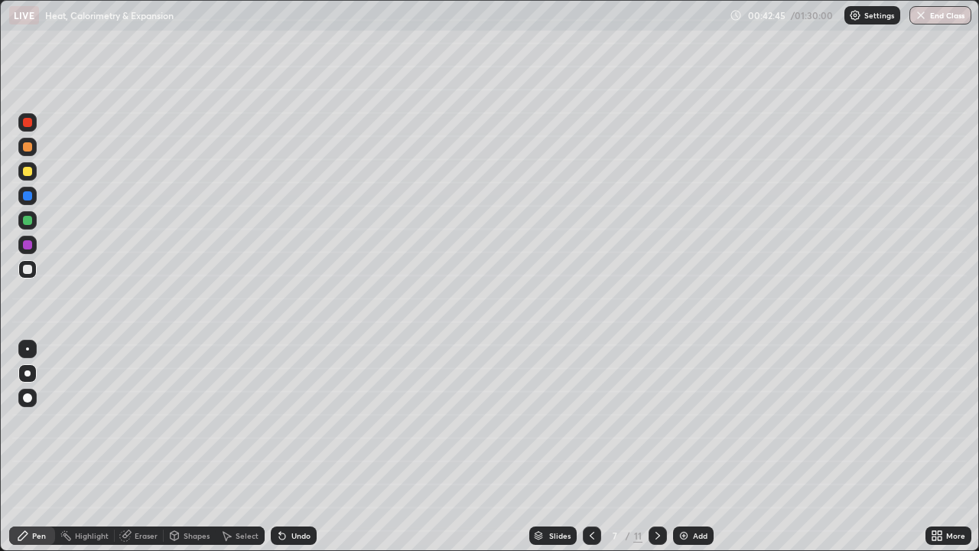
click at [31, 218] on div at bounding box center [27, 220] width 9 height 9
click at [656, 536] on icon at bounding box center [658, 535] width 12 height 12
click at [591, 536] on icon at bounding box center [592, 535] width 12 height 12
click at [591, 542] on div at bounding box center [592, 535] width 18 height 18
click at [589, 542] on div at bounding box center [592, 535] width 18 height 18
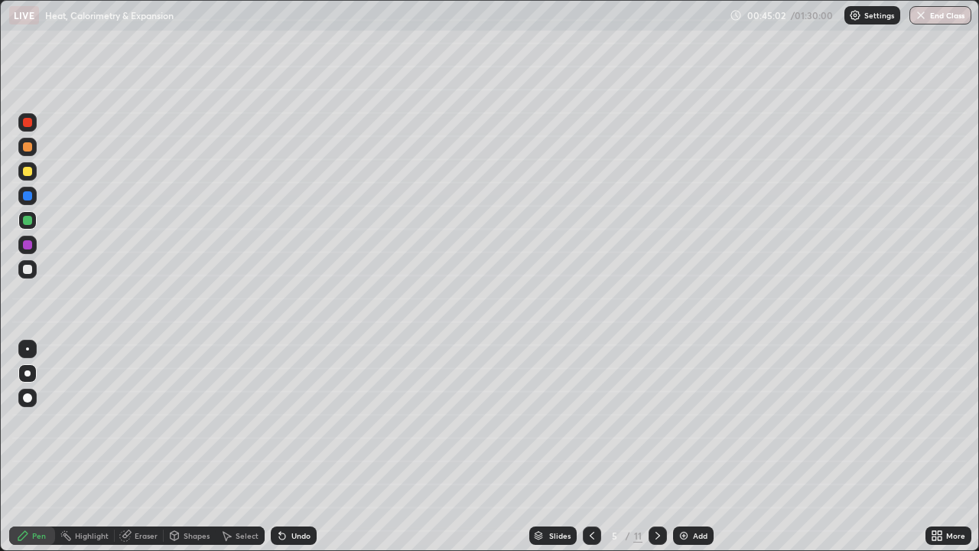
click at [590, 540] on icon at bounding box center [592, 535] width 12 height 12
click at [663, 535] on div at bounding box center [658, 535] width 18 height 18
click at [663, 537] on div at bounding box center [658, 535] width 18 height 18
click at [658, 538] on icon at bounding box center [658, 535] width 12 height 12
click at [656, 536] on icon at bounding box center [658, 535] width 12 height 12
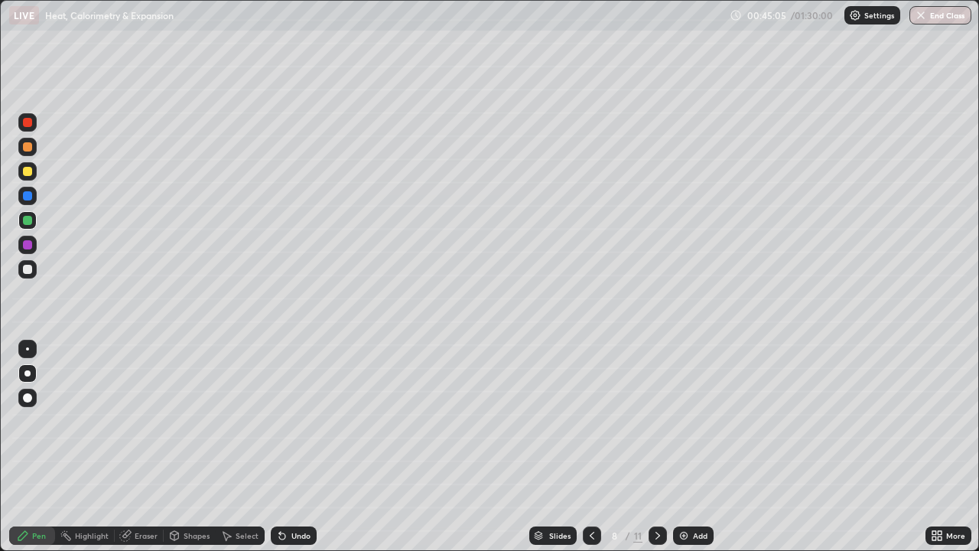
click at [656, 536] on icon at bounding box center [658, 535] width 12 height 12
click at [654, 545] on div at bounding box center [658, 535] width 18 height 31
click at [591, 536] on icon at bounding box center [592, 535] width 12 height 12
click at [654, 530] on icon at bounding box center [658, 535] width 12 height 12
click at [656, 536] on icon at bounding box center [658, 535] width 12 height 12
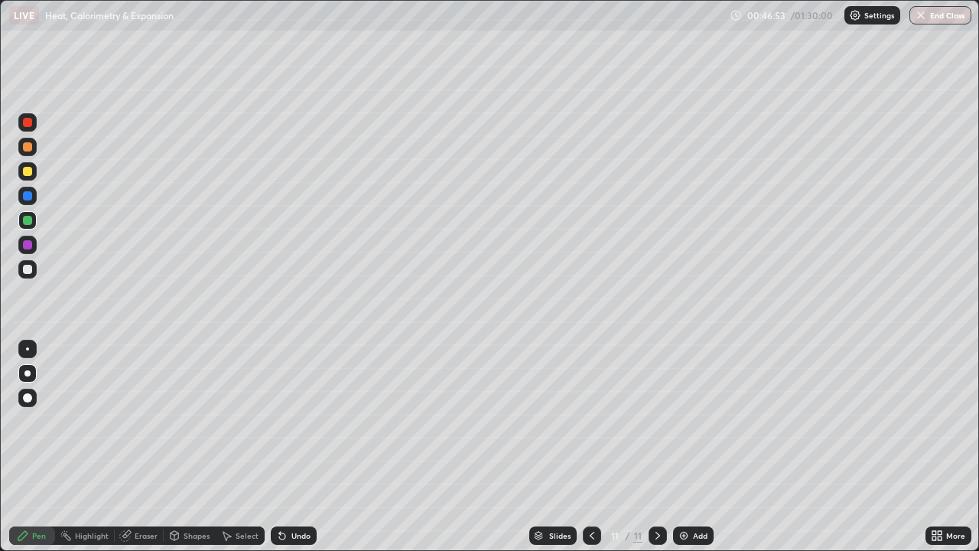
click at [589, 526] on div at bounding box center [592, 535] width 18 height 18
click at [591, 535] on icon at bounding box center [592, 535] width 12 height 12
click at [590, 536] on icon at bounding box center [592, 536] width 5 height 8
click at [656, 536] on icon at bounding box center [658, 535] width 12 height 12
click at [654, 533] on icon at bounding box center [658, 535] width 12 height 12
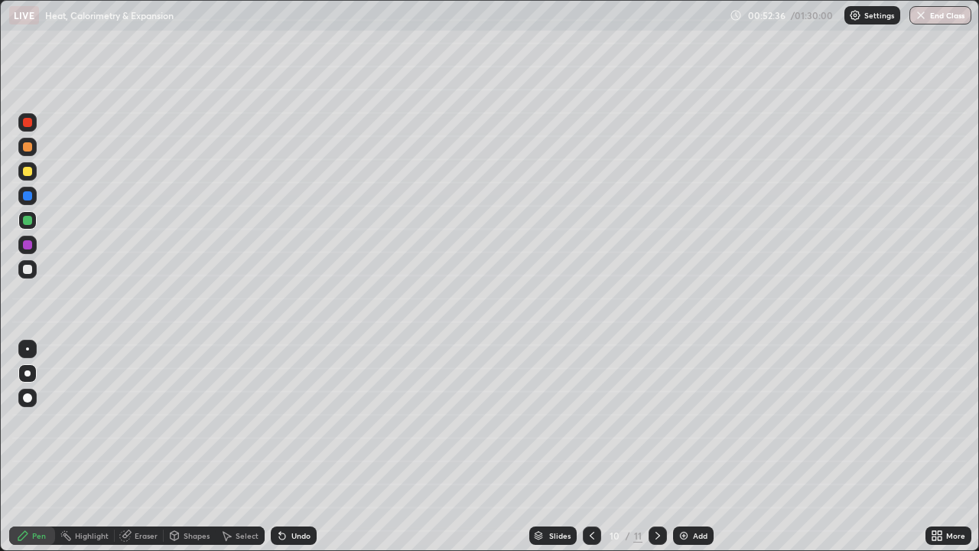
click at [656, 536] on icon at bounding box center [658, 535] width 12 height 12
click at [695, 539] on div "Add" at bounding box center [700, 536] width 15 height 8
click at [940, 11] on button "End Class" at bounding box center [941, 15] width 62 height 18
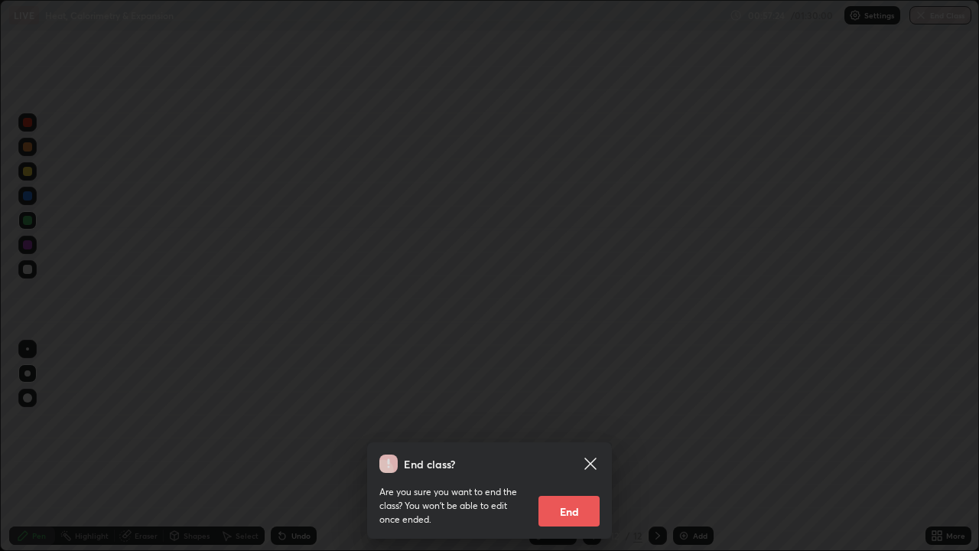
click at [582, 509] on button "End" at bounding box center [569, 511] width 61 height 31
